Goal: Task Accomplishment & Management: Complete application form

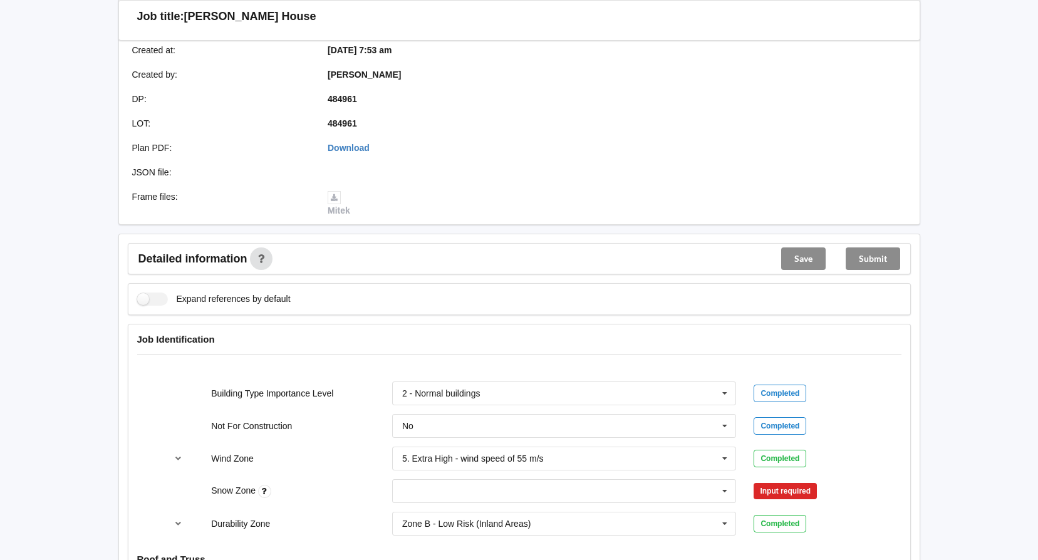
scroll to position [501, 0]
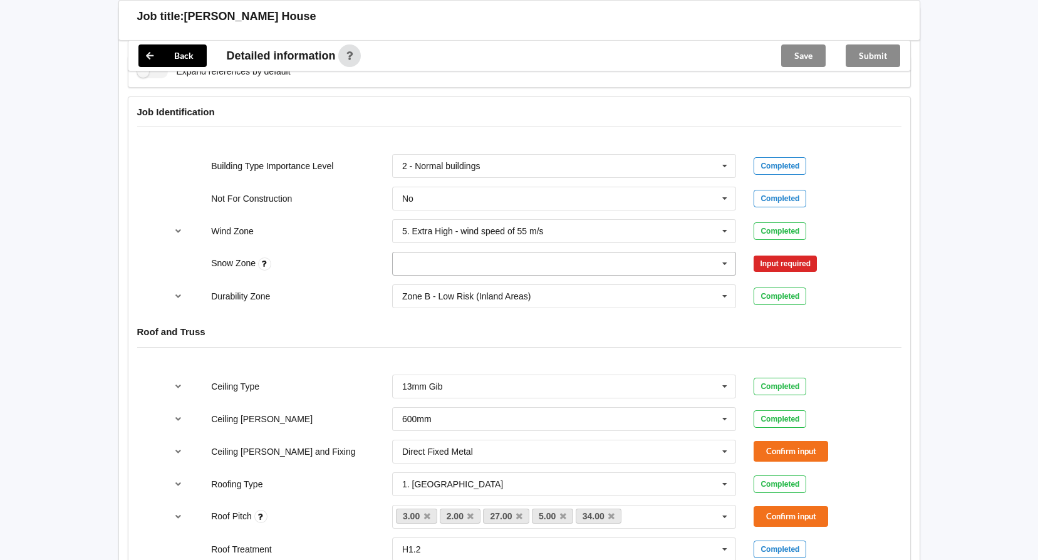
click at [724, 262] on icon at bounding box center [724, 263] width 19 height 23
click at [427, 307] on div "N1" at bounding box center [564, 309] width 343 height 23
click at [777, 266] on button "Confirm input" at bounding box center [791, 264] width 75 height 21
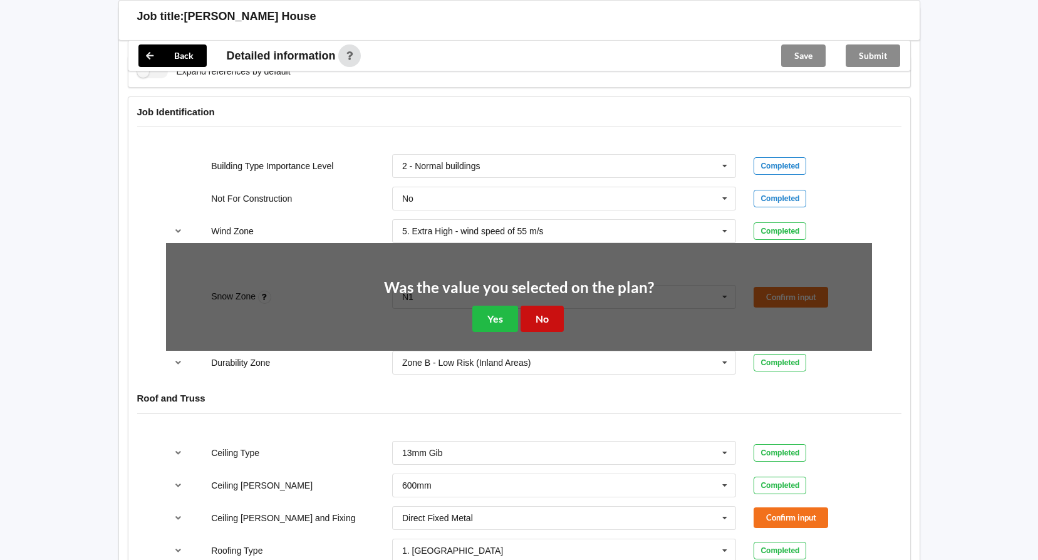
click at [558, 316] on button "No" at bounding box center [542, 319] width 43 height 26
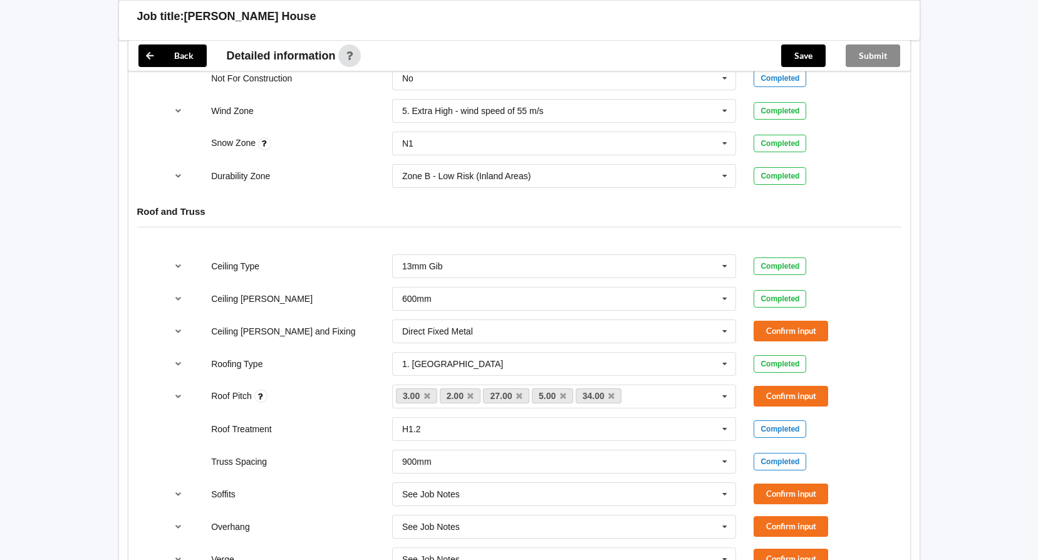
scroll to position [626, 0]
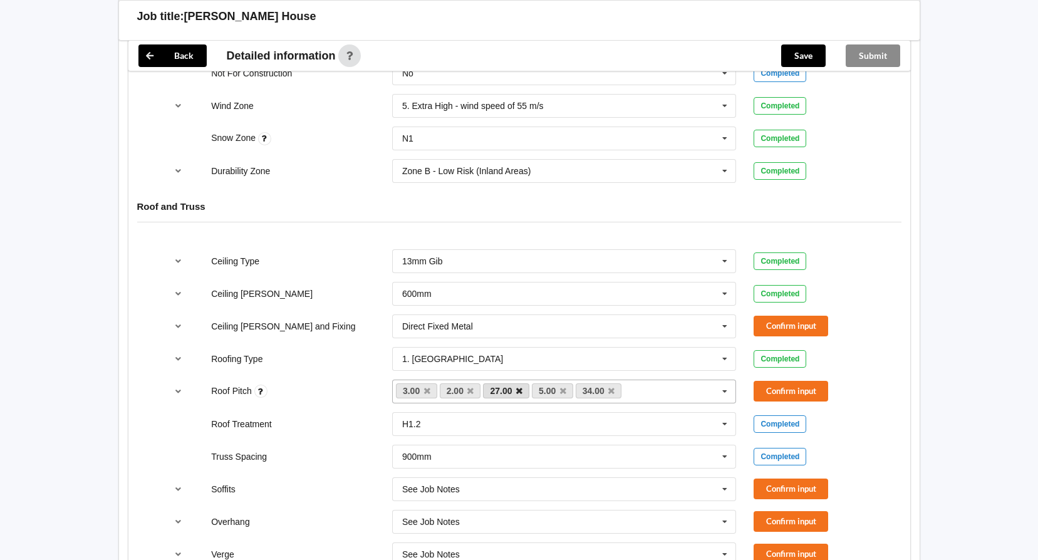
click at [517, 390] on icon at bounding box center [519, 391] width 6 height 8
click at [566, 387] on link "34.00" at bounding box center [550, 390] width 46 height 15
click at [563, 389] on icon at bounding box center [563, 391] width 6 height 8
click at [516, 391] on icon at bounding box center [514, 391] width 6 height 8
click at [788, 323] on button "Confirm input" at bounding box center [791, 326] width 75 height 21
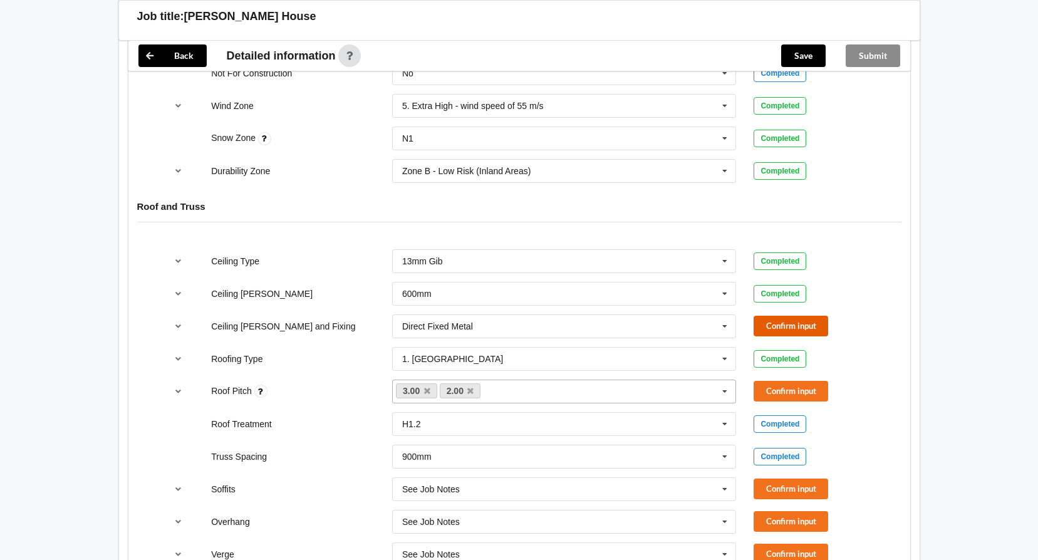
click at [793, 323] on button "Confirm input" at bounding box center [791, 326] width 75 height 21
click at [801, 388] on button "Confirm input" at bounding box center [791, 391] width 75 height 21
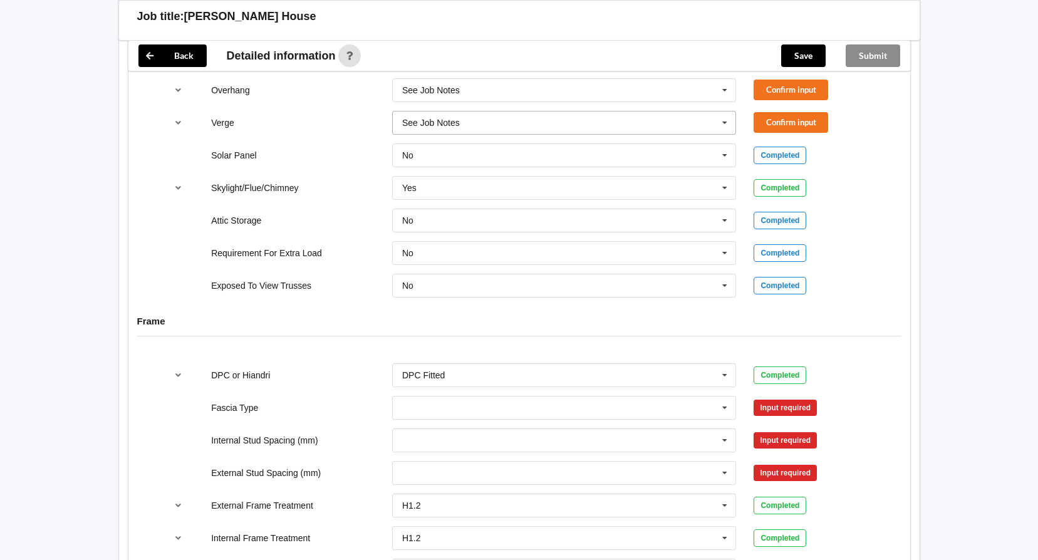
scroll to position [886, 0]
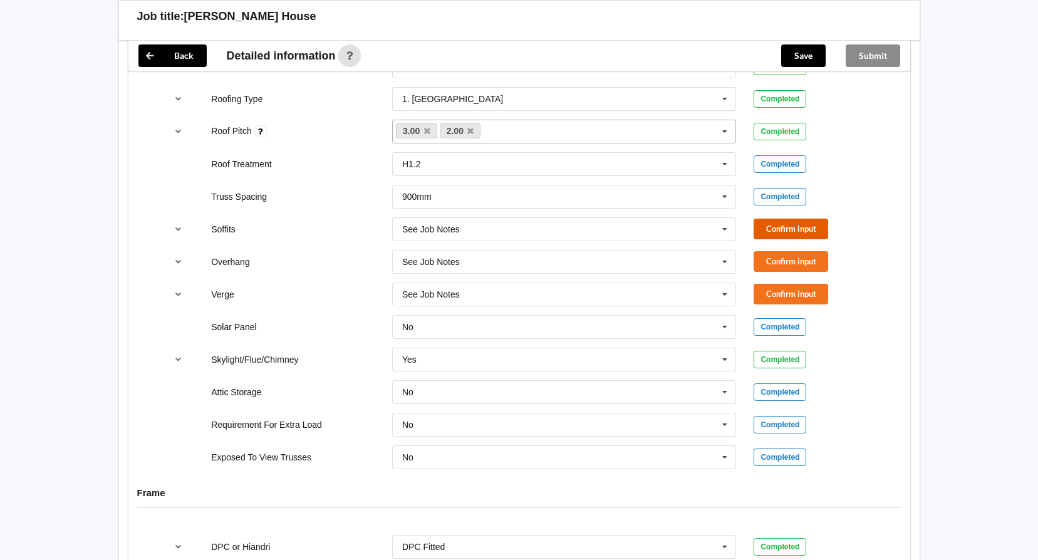
click at [785, 227] on button "Confirm input" at bounding box center [791, 229] width 75 height 21
click at [785, 260] on button "Confirm input" at bounding box center [791, 261] width 75 height 21
click at [786, 291] on button "Confirm input" at bounding box center [791, 294] width 75 height 21
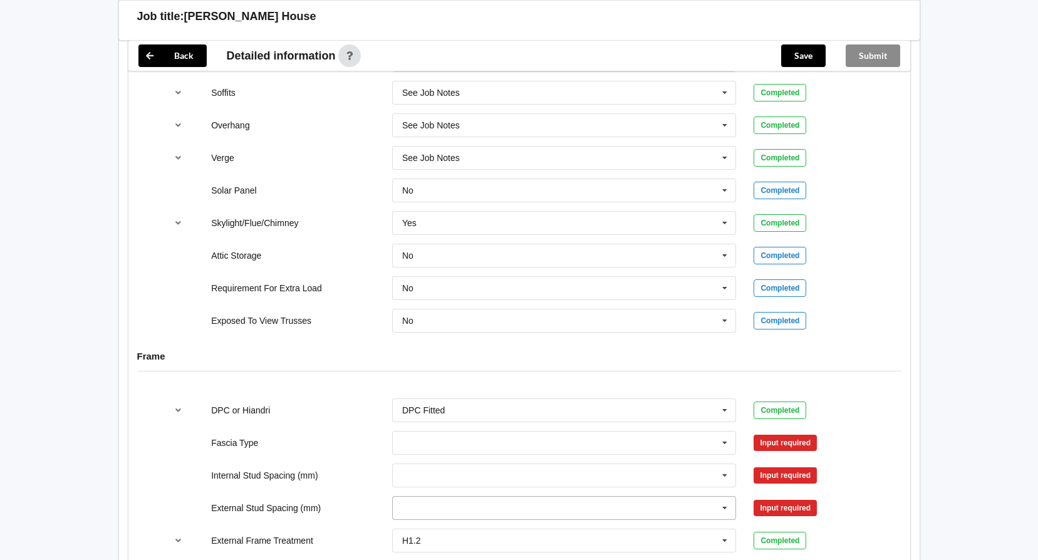
scroll to position [1200, 0]
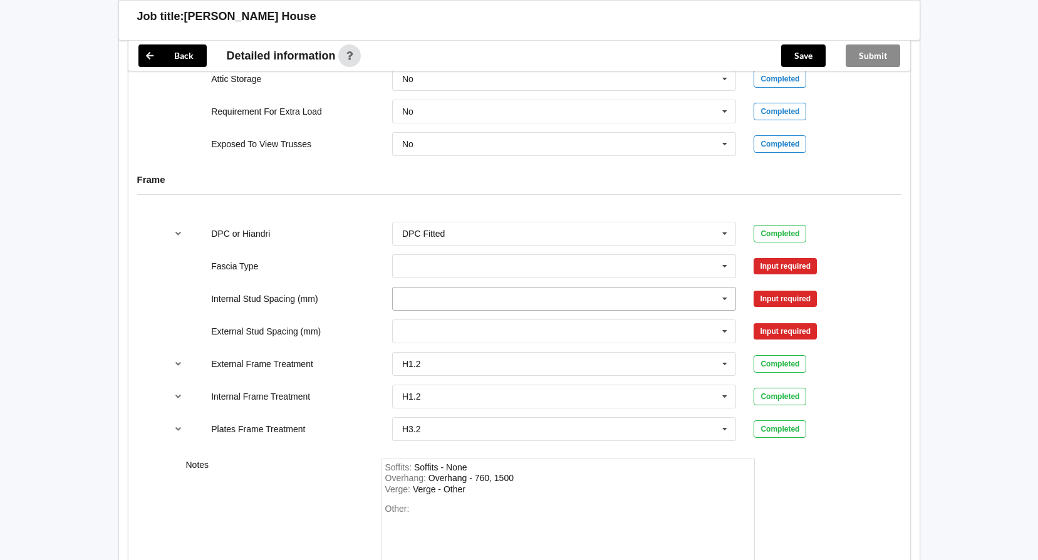
click at [722, 297] on icon at bounding box center [724, 299] width 19 height 23
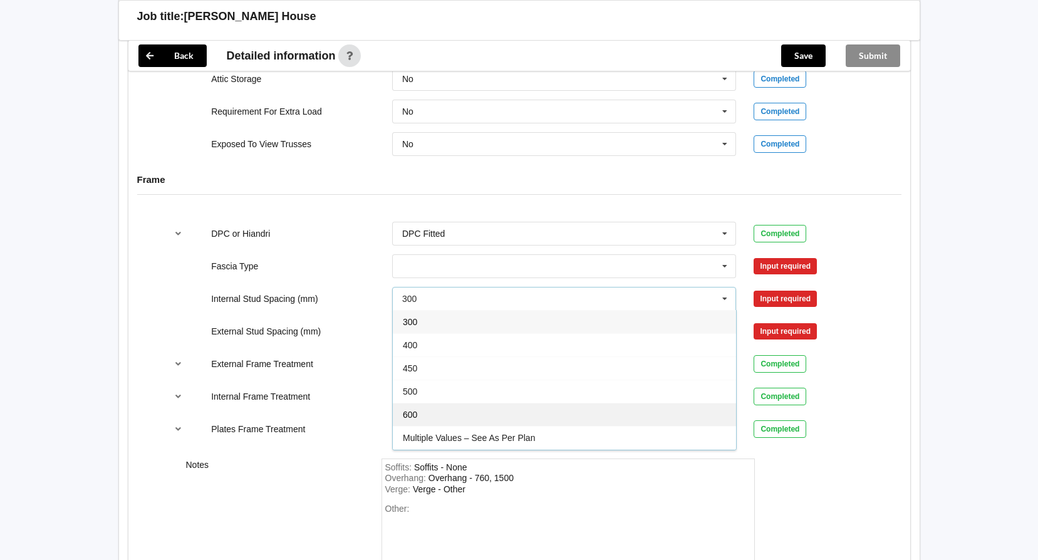
click at [413, 412] on span "600" at bounding box center [410, 415] width 14 height 10
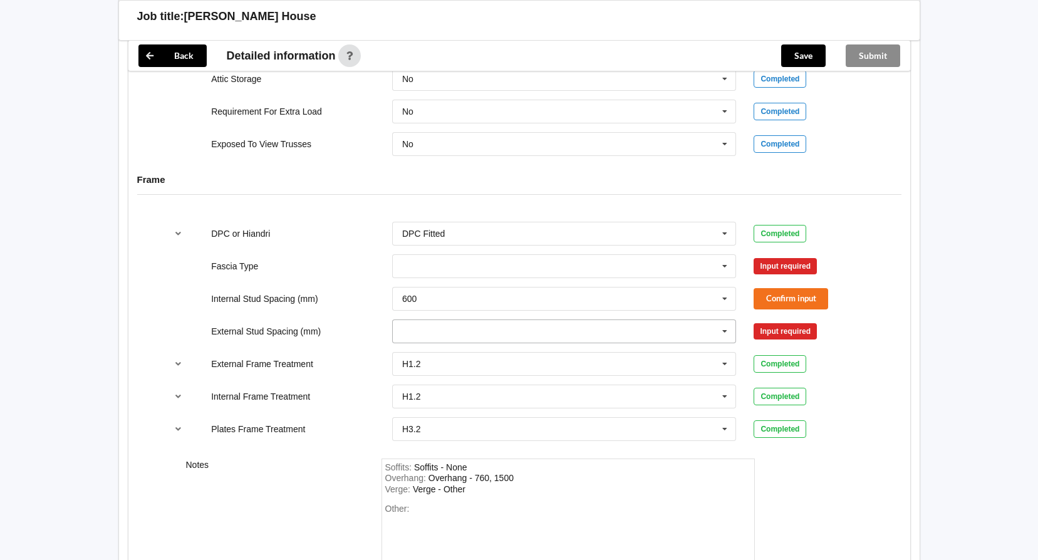
click at [724, 333] on icon at bounding box center [724, 331] width 19 height 23
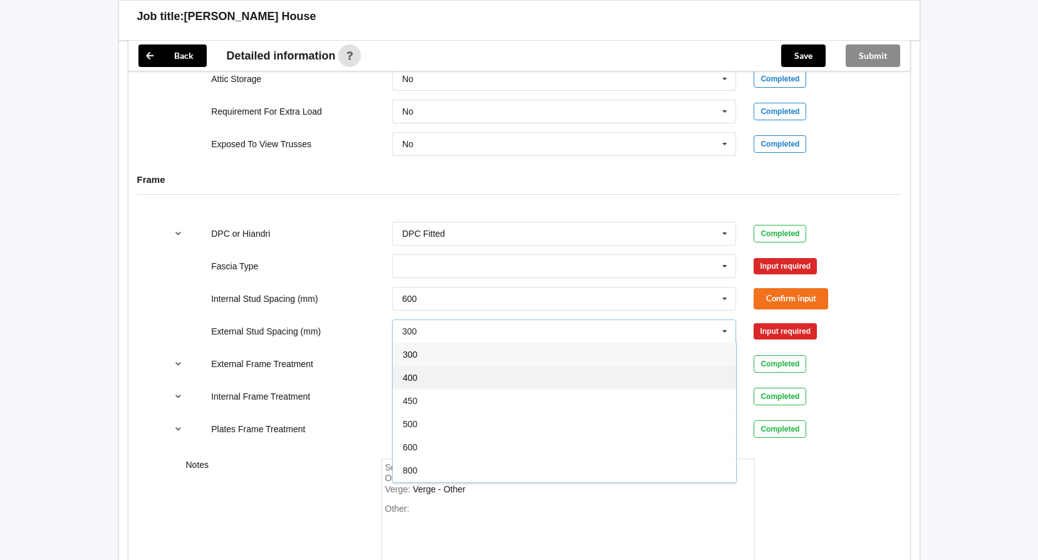
click at [422, 381] on div "400" at bounding box center [564, 377] width 343 height 23
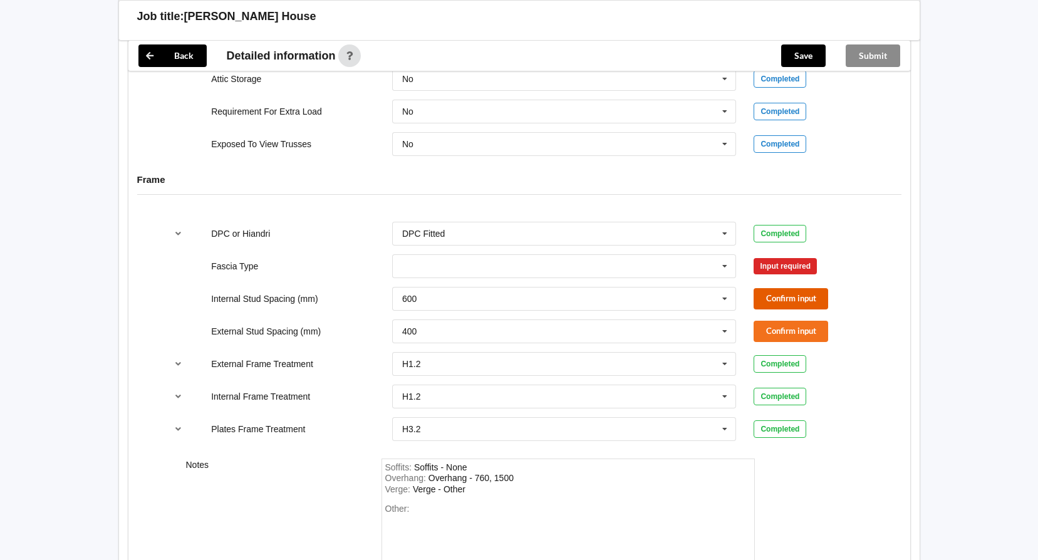
click at [801, 298] on button "Confirm input" at bounding box center [791, 298] width 75 height 21
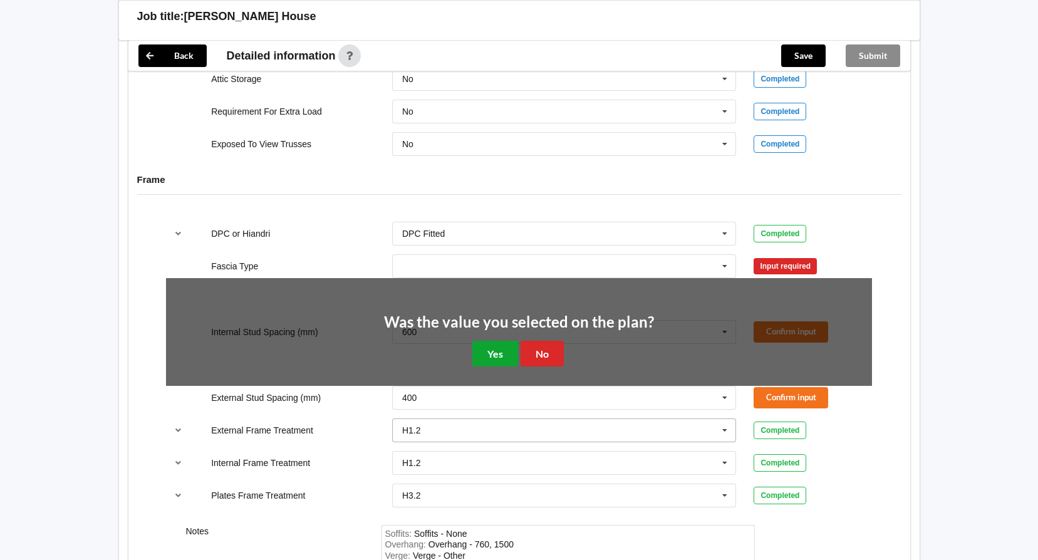
drag, startPoint x: 489, startPoint y: 356, endPoint x: 527, endPoint y: 352, distance: 38.4
click at [490, 356] on button "Yes" at bounding box center [495, 354] width 46 height 26
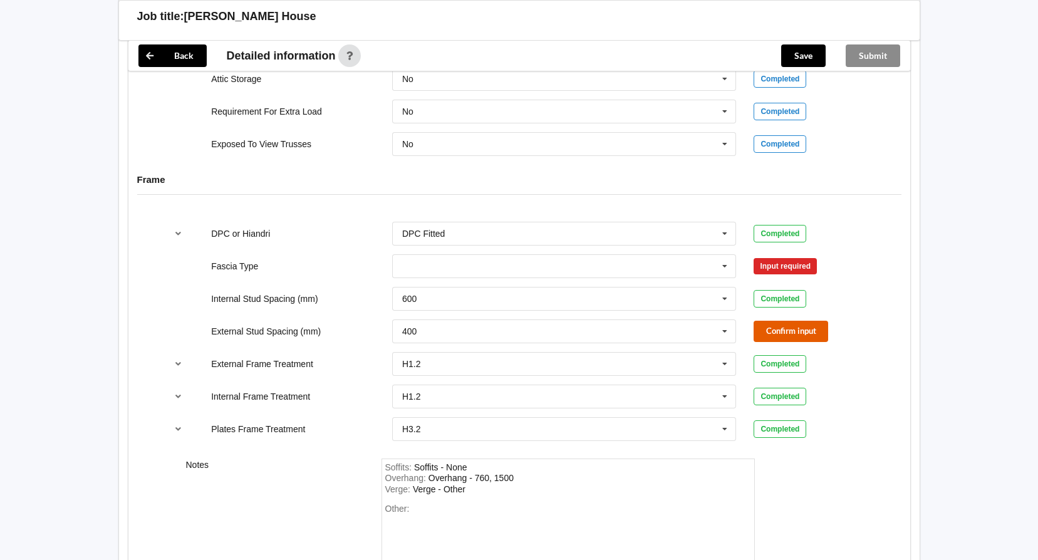
click at [810, 326] on button "Confirm input" at bounding box center [791, 331] width 75 height 21
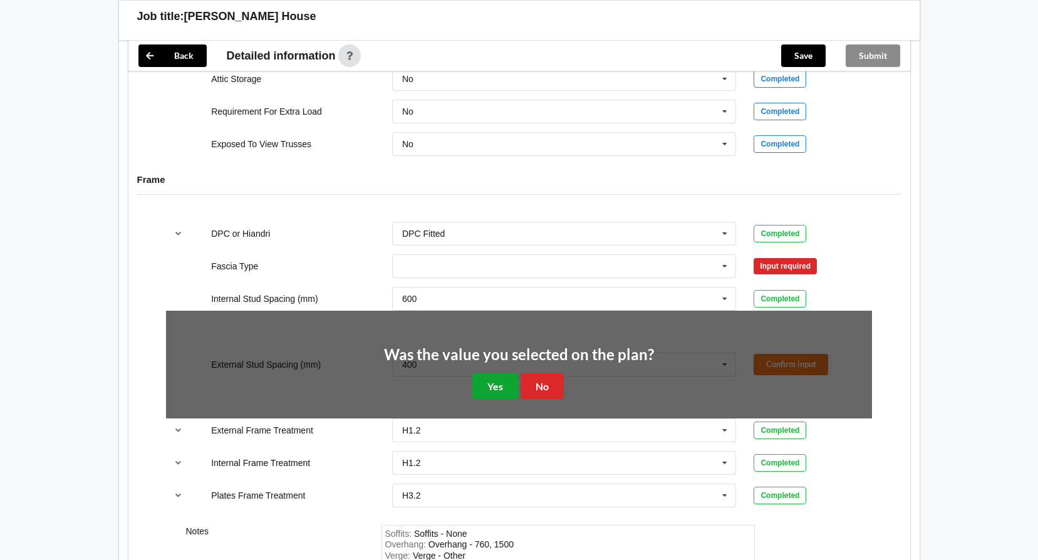
click at [487, 381] on button "Yes" at bounding box center [495, 386] width 46 height 26
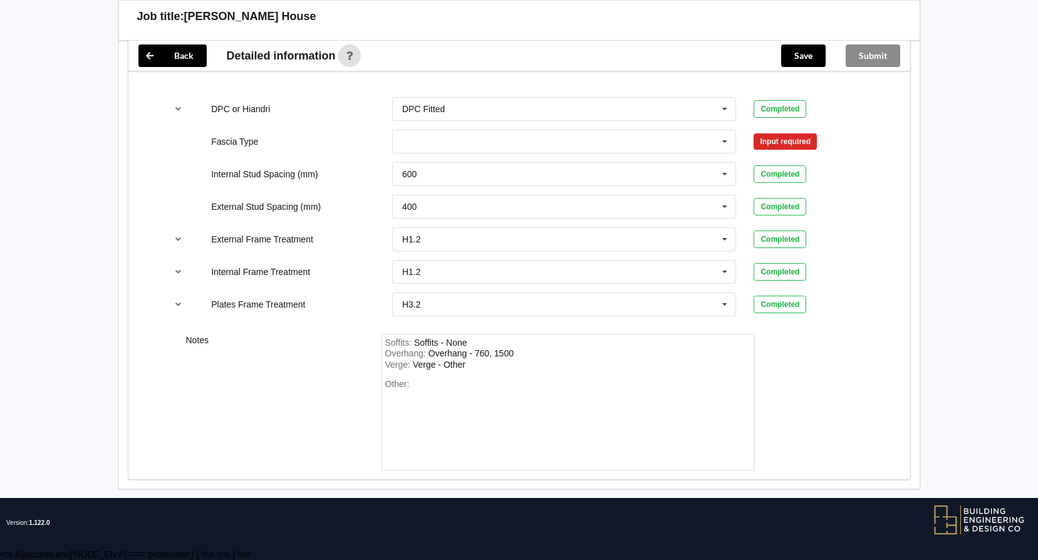
scroll to position [1325, 0]
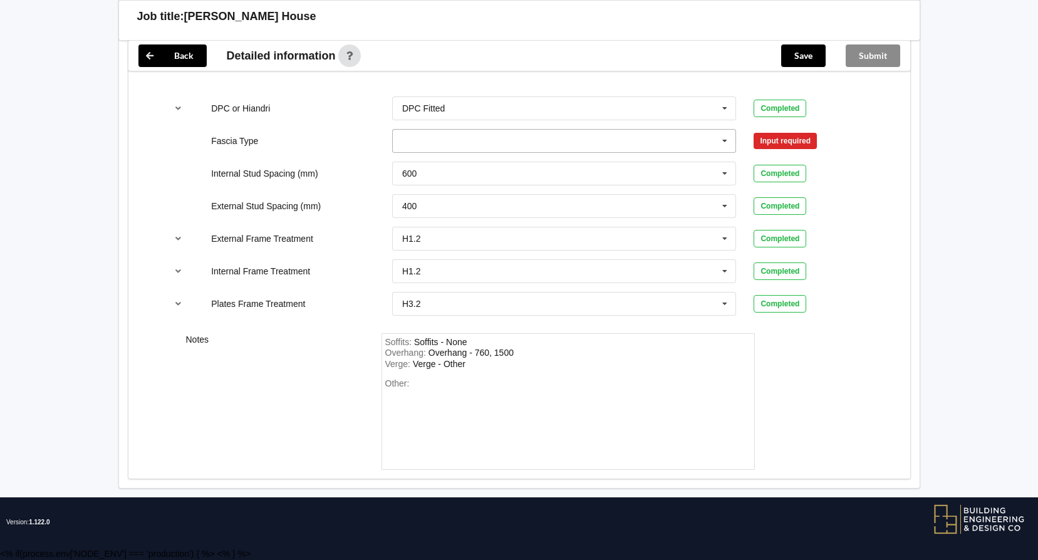
click at [724, 140] on icon at bounding box center [724, 141] width 19 height 23
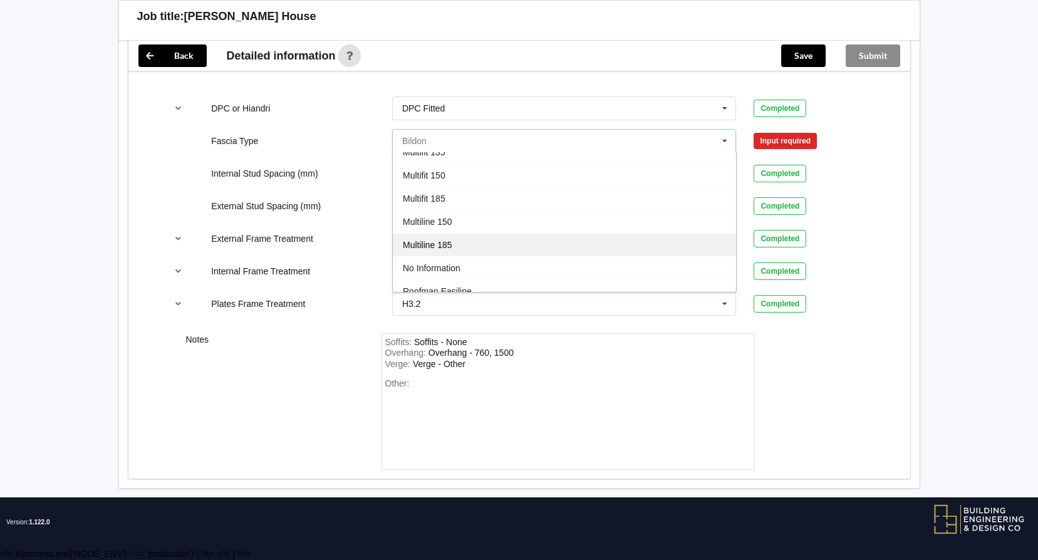
scroll to position [417, 0]
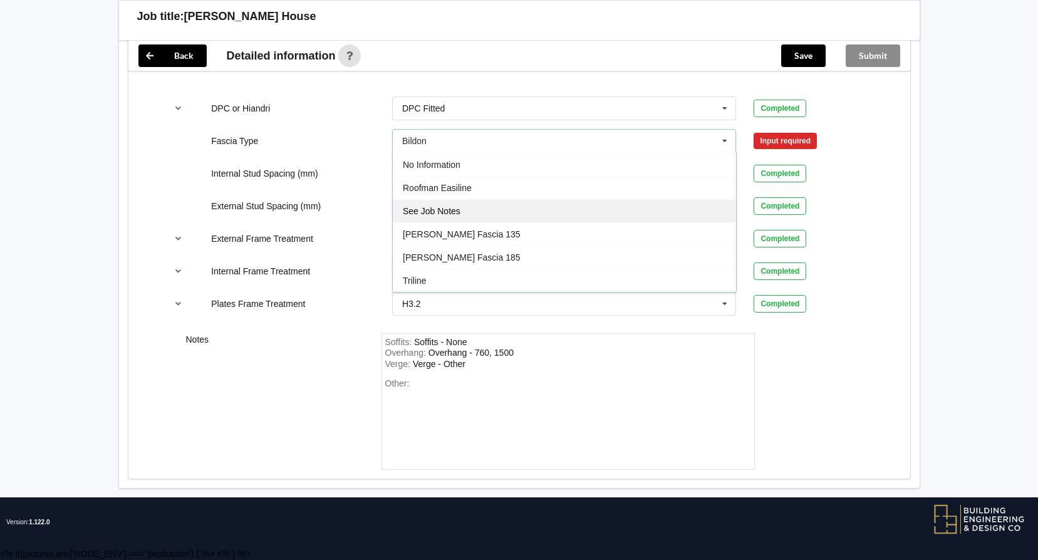
click at [461, 214] on div "See Job Notes" at bounding box center [564, 210] width 343 height 23
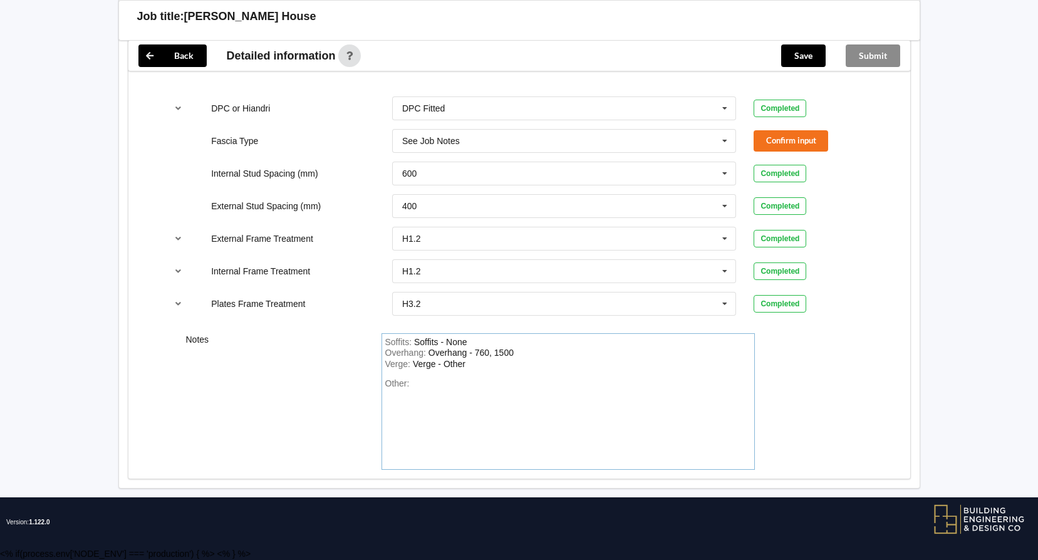
click at [432, 387] on div "Other:" at bounding box center [568, 422] width 366 height 88
click at [413, 380] on div "as per plan" at bounding box center [433, 383] width 43 height 10
drag, startPoint x: 459, startPoint y: 383, endPoint x: 378, endPoint y: 374, distance: 81.3
click at [367, 370] on div "Notes Soffits : Soffits - None Overhang : Overhang - 760, 1500 Verge : Verge - …" at bounding box center [519, 401] width 782 height 155
click at [807, 138] on button "Confirm input" at bounding box center [791, 140] width 75 height 21
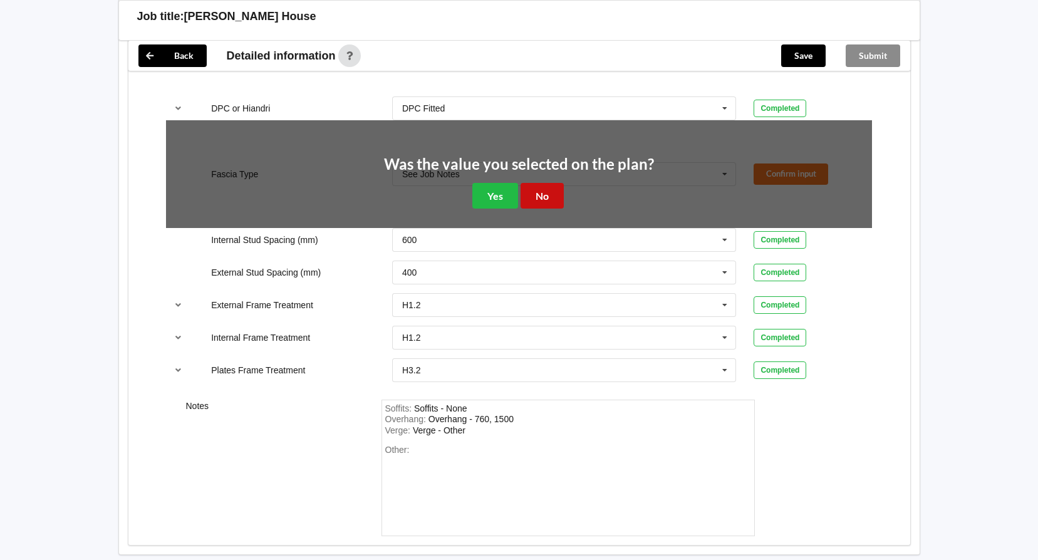
click at [531, 197] on button "No" at bounding box center [542, 196] width 43 height 26
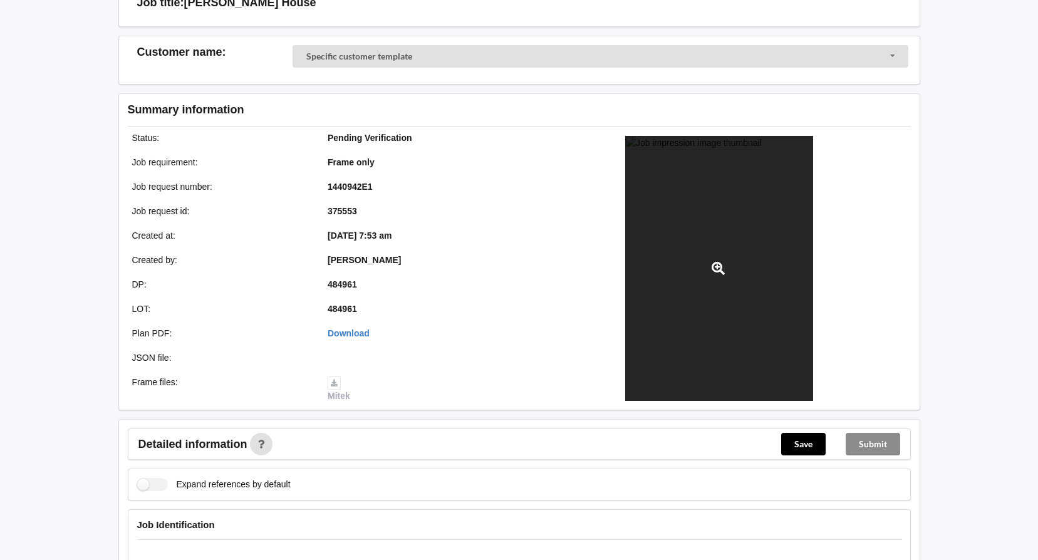
scroll to position [197, 0]
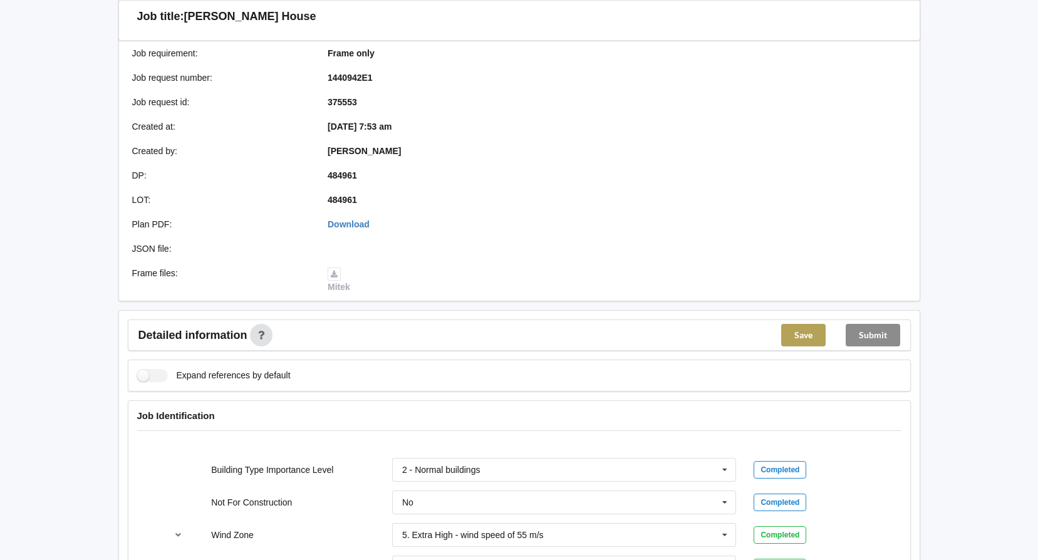
click at [803, 333] on button "Save" at bounding box center [803, 335] width 44 height 23
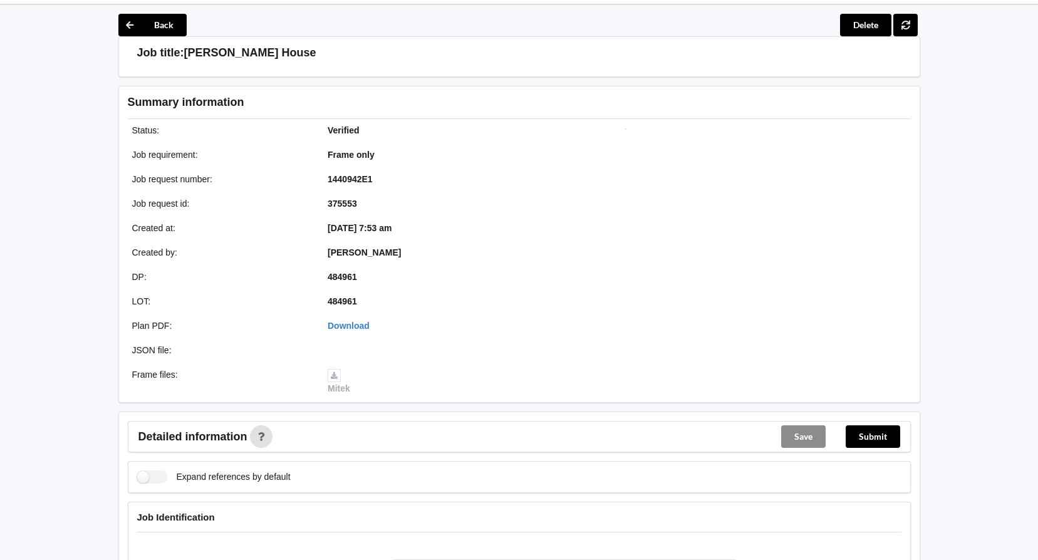
scroll to position [9, 0]
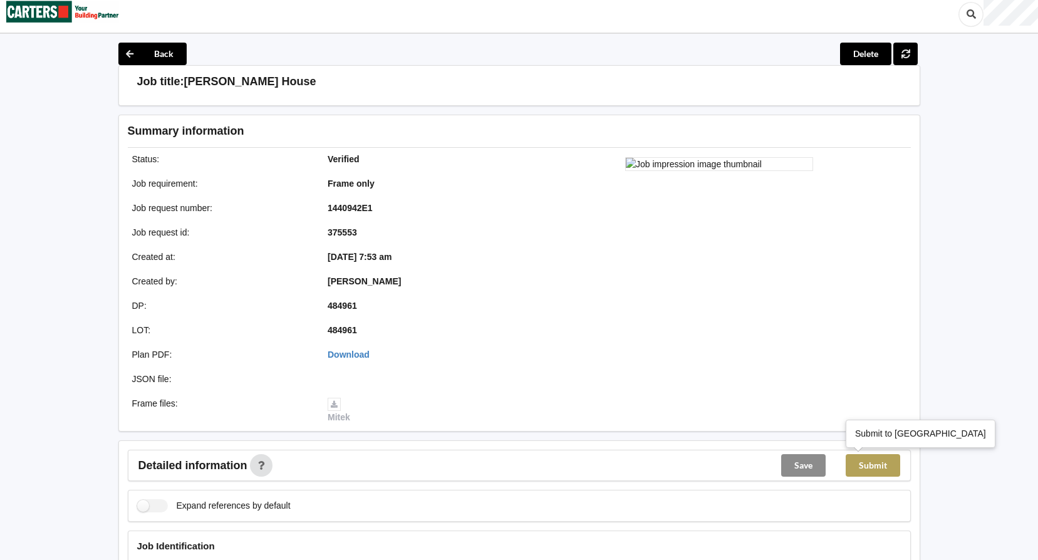
click at [881, 464] on button "Submit" at bounding box center [873, 465] width 54 height 23
